Goal: Task Accomplishment & Management: Manage account settings

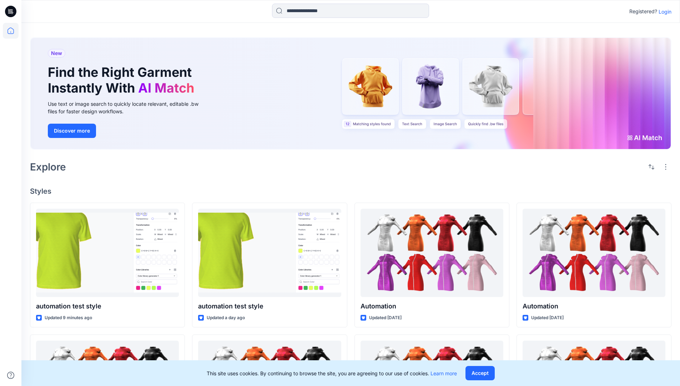
click at [663, 11] on p "Login" at bounding box center [665, 11] width 13 height 7
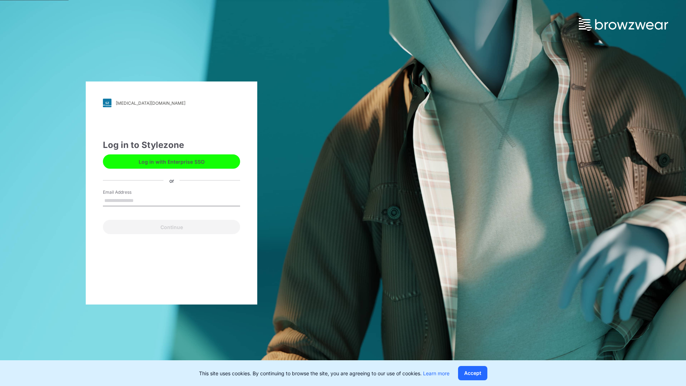
click at [141, 200] on input "Email Address" at bounding box center [171, 200] width 137 height 11
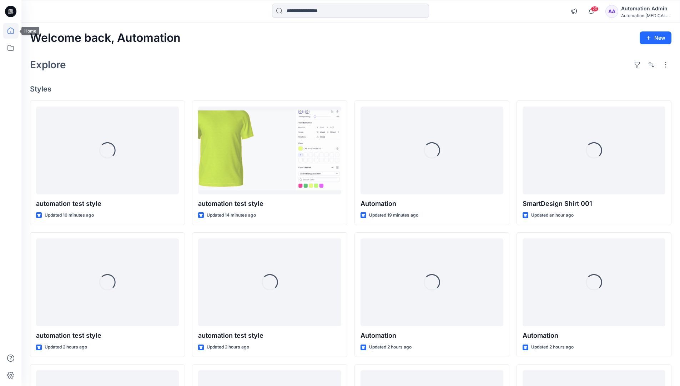
click at [14, 31] on icon at bounding box center [10, 30] width 6 height 6
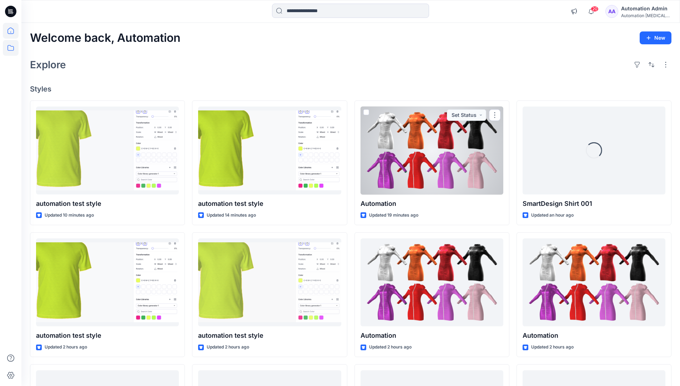
click at [12, 50] on icon at bounding box center [11, 48] width 16 height 16
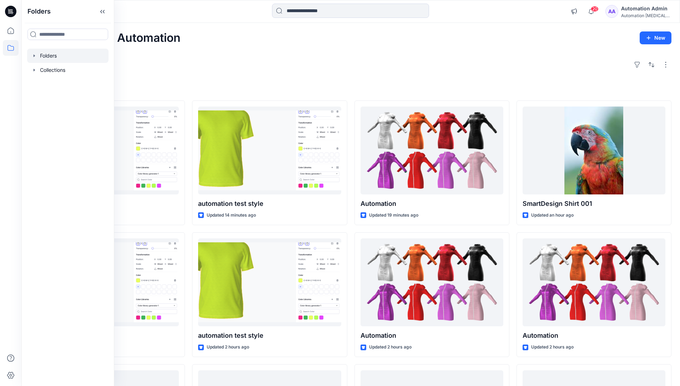
click at [52, 54] on div at bounding box center [67, 56] width 81 height 14
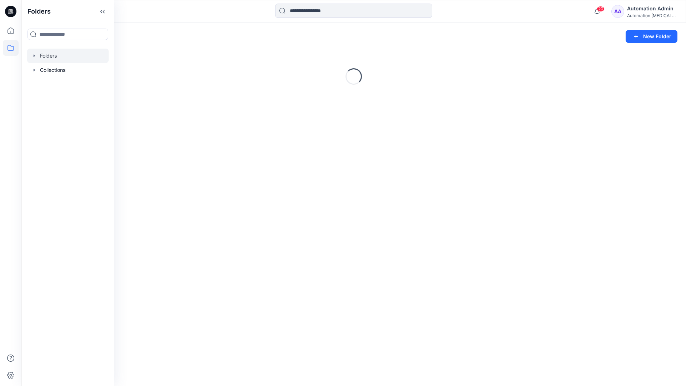
click at [358, 192] on div "Folders New Folder Loading..." at bounding box center [353, 204] width 664 height 363
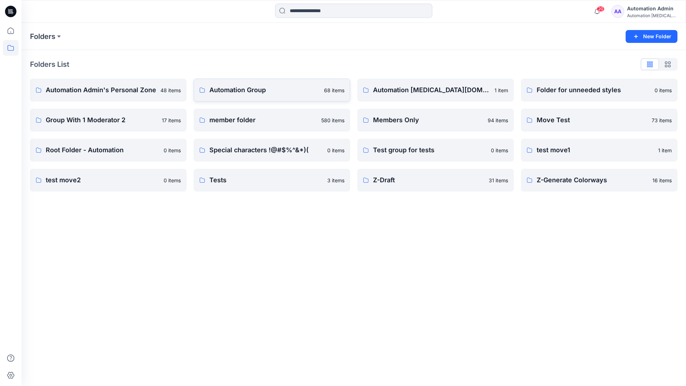
click at [243, 92] on p "Automation Group" at bounding box center [264, 90] width 110 height 10
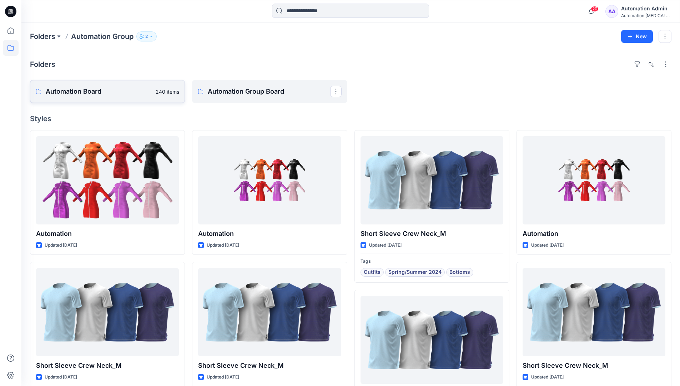
click at [141, 100] on link "Automation Board 240 items" at bounding box center [107, 91] width 155 height 23
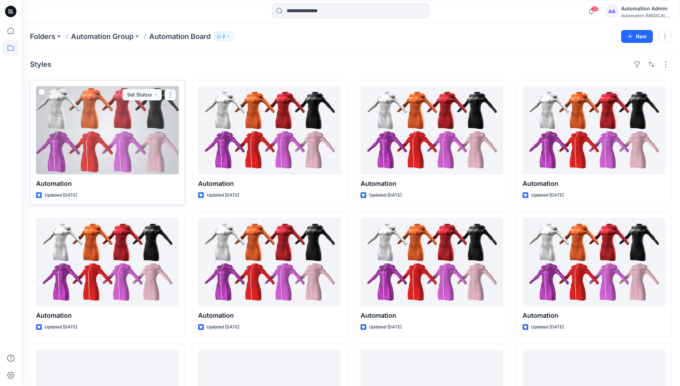
click at [169, 96] on button "button" at bounding box center [170, 94] width 11 height 11
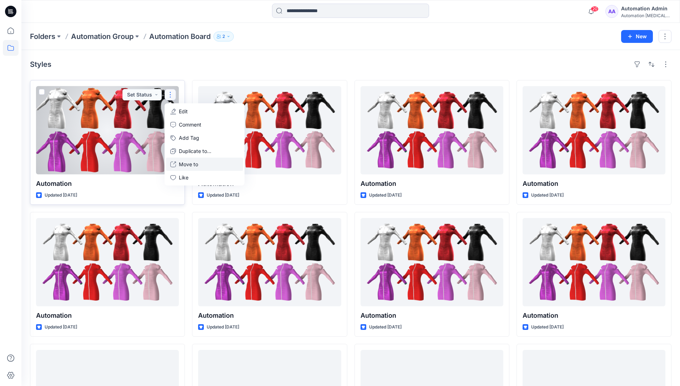
click at [185, 164] on p "Move to" at bounding box center [188, 163] width 19 height 7
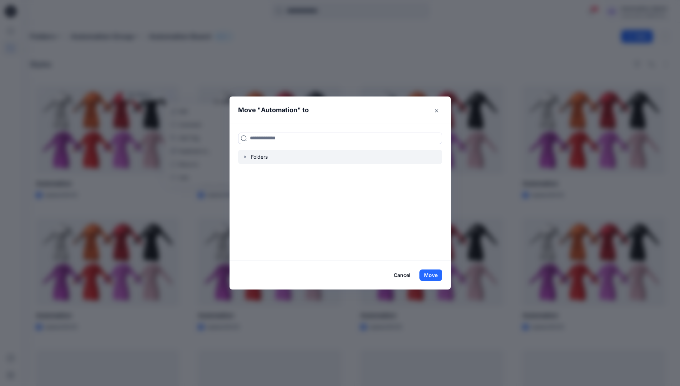
click at [248, 158] on icon "button" at bounding box center [245, 157] width 6 height 6
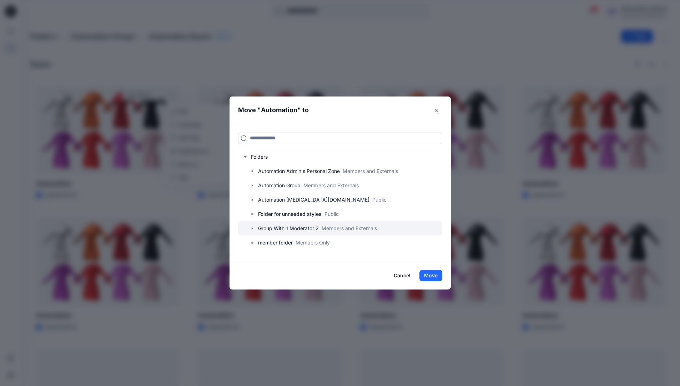
click at [264, 227] on div at bounding box center [340, 228] width 204 height 14
click at [436, 275] on button "Move" at bounding box center [431, 275] width 23 height 11
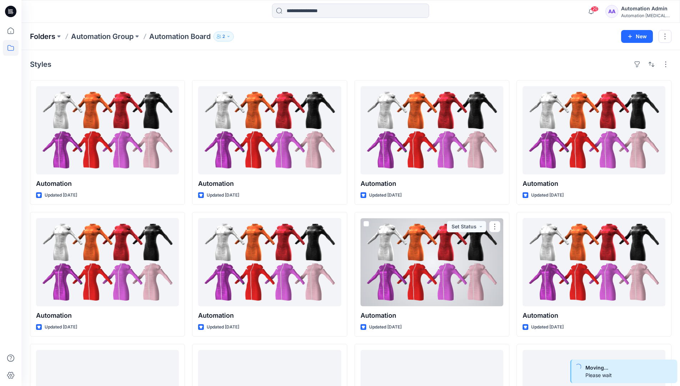
click at [45, 36] on p "Folders" at bounding box center [42, 36] width 25 height 10
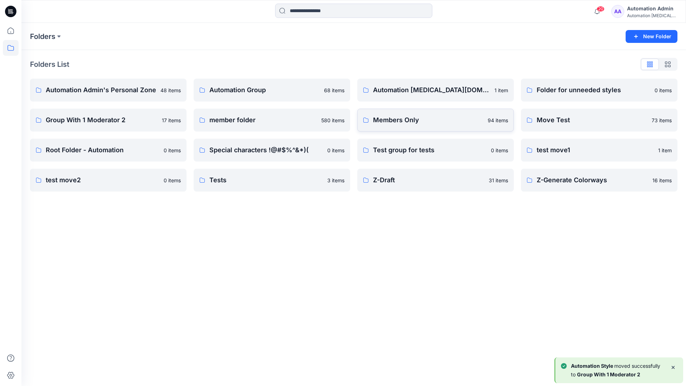
click at [416, 121] on p "Members Only" at bounding box center [428, 120] width 110 height 10
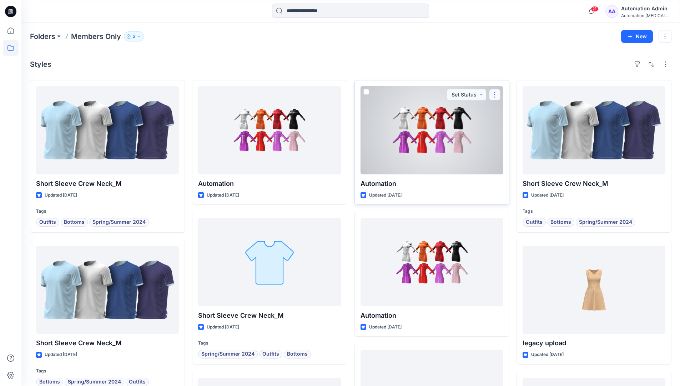
click at [496, 94] on button "button" at bounding box center [494, 94] width 11 height 11
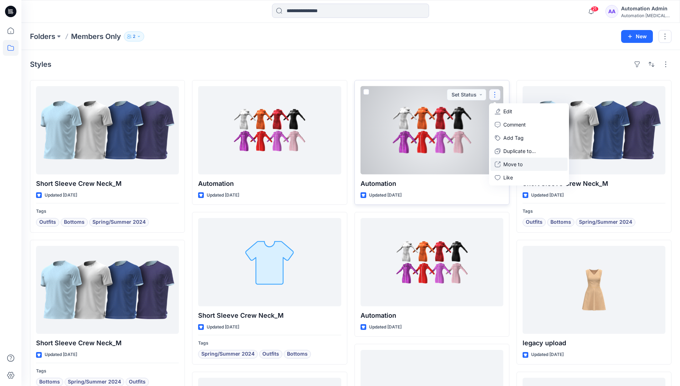
click at [509, 161] on p "Move to" at bounding box center [512, 163] width 19 height 7
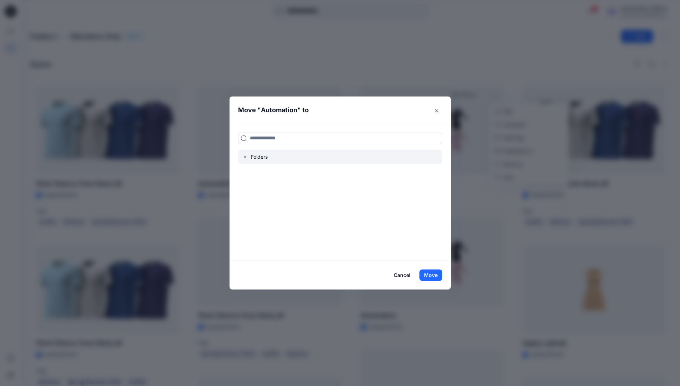
click at [248, 157] on icon "button" at bounding box center [245, 157] width 6 height 6
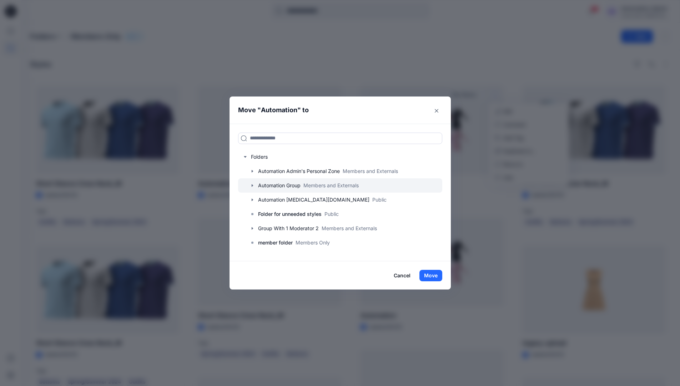
click at [255, 184] on icon "button" at bounding box center [253, 185] width 6 height 6
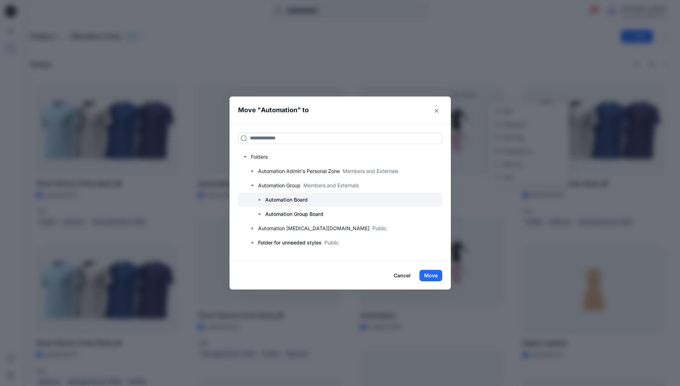
click at [276, 196] on p "Automation Board" at bounding box center [286, 199] width 42 height 9
click at [432, 276] on button "Move" at bounding box center [431, 275] width 23 height 11
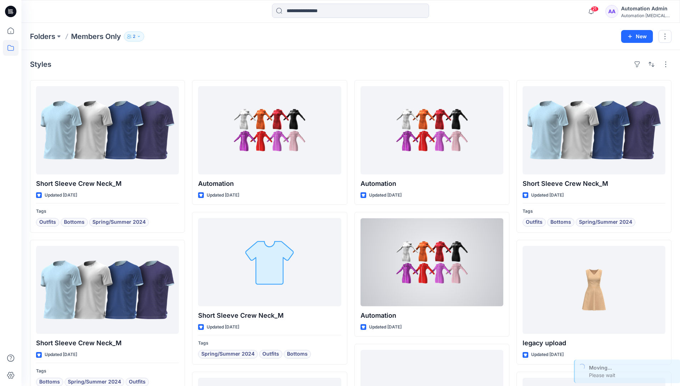
click at [633, 11] on div "Automation Admin" at bounding box center [646, 8] width 50 height 9
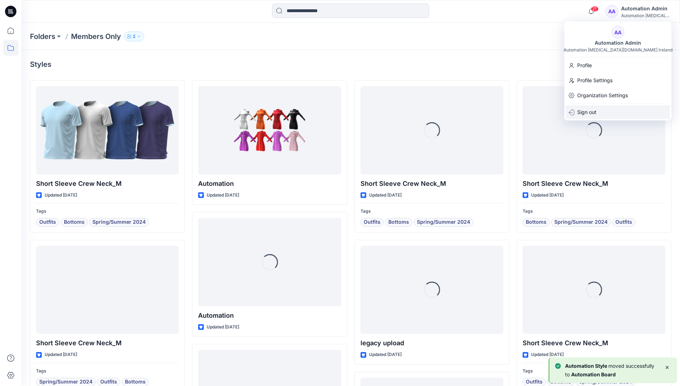
click at [590, 110] on p "Sign out" at bounding box center [586, 112] width 19 height 14
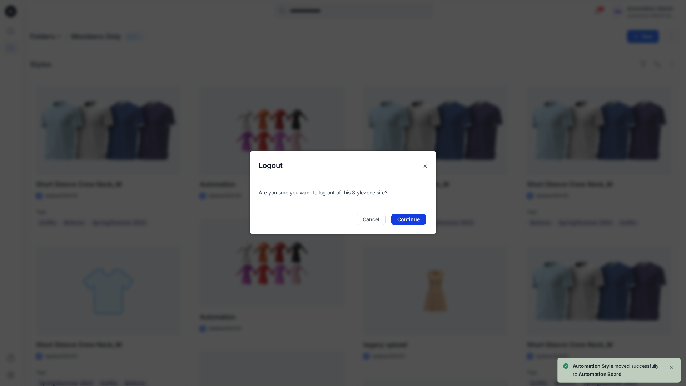
click at [410, 218] on button "Continue" at bounding box center [408, 219] width 35 height 11
